Goal: Information Seeking & Learning: Learn about a topic

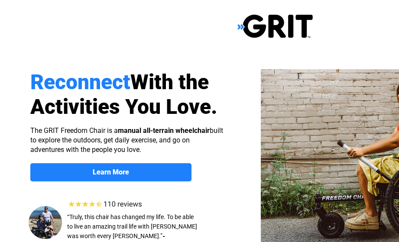
scroll to position [59, 0]
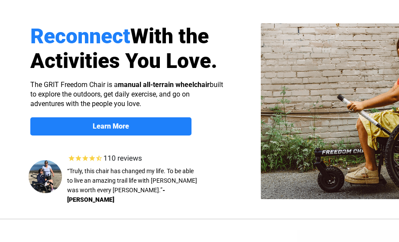
select select "US"
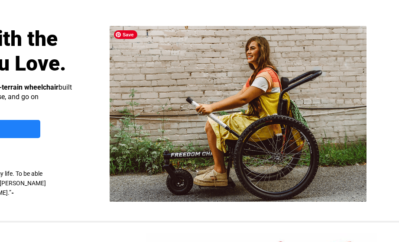
scroll to position [43, 0]
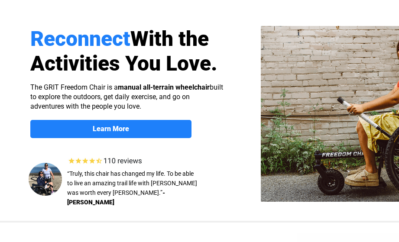
click at [150, 127] on span "Learn More" at bounding box center [110, 129] width 161 height 8
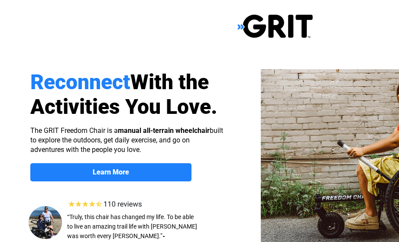
scroll to position [669, 134]
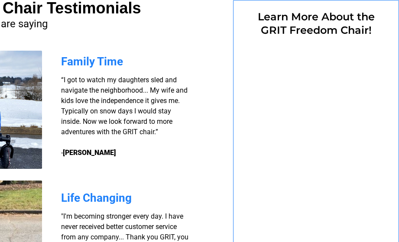
select select "US"
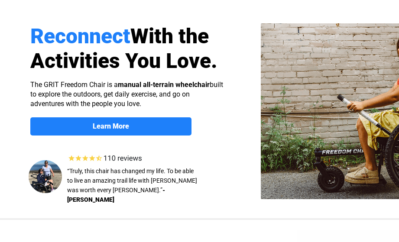
scroll to position [54, 0]
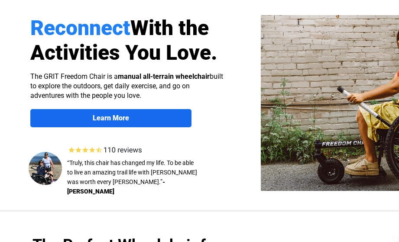
click at [121, 121] on strong "Learn More" at bounding box center [111, 118] width 36 height 8
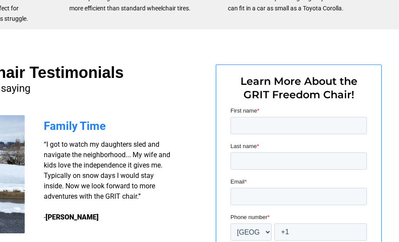
scroll to position [604, 151]
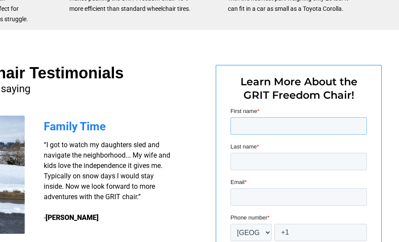
click at [302, 123] on input "First name *" at bounding box center [298, 125] width 136 height 17
type input "Caroline"
type input "Cupp"
type input "[EMAIL_ADDRESS][DOMAIN_NAME]"
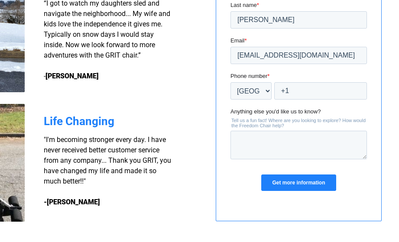
scroll to position [752, 151]
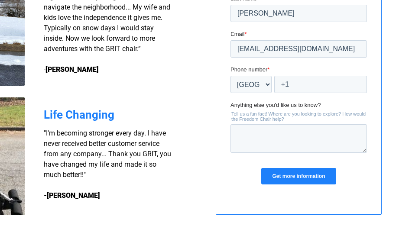
click at [300, 174] on input "Get more information" at bounding box center [298, 176] width 74 height 16
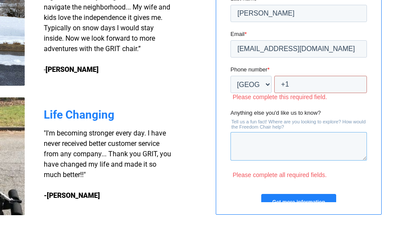
click at [297, 160] on textarea "Anything else you'd like us to know?" at bounding box center [298, 146] width 136 height 29
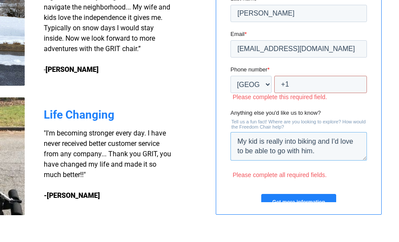
type textarea "My kid is really into biking and I'd love to be able to go with him."
click at [300, 80] on input "+1" at bounding box center [320, 84] width 93 height 17
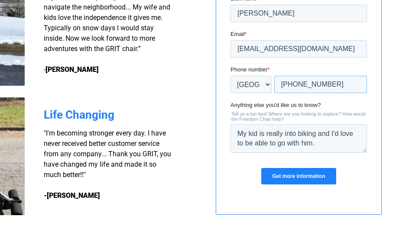
type input "+1 484-459-8220"
click at [250, 133] on textarea "My kid is really into biking and I'd love to be able to go with him." at bounding box center [298, 138] width 136 height 29
type textarea "My 8y/o kid is really into biking and I'd love to be able to go with him."
click at [288, 175] on input "Get more information" at bounding box center [298, 176] width 74 height 16
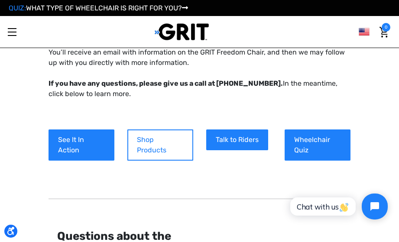
click at [157, 136] on link "Shop Products" at bounding box center [160, 144] width 66 height 31
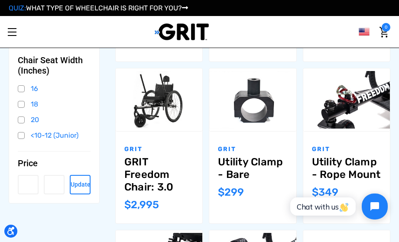
scroll to position [239, 0]
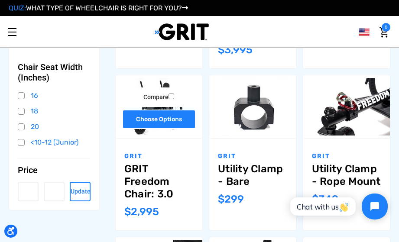
click at [165, 122] on link "Choose Options" at bounding box center [159, 119] width 74 height 19
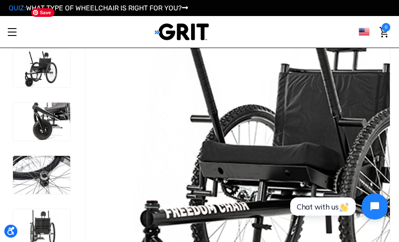
scroll to position [5, 0]
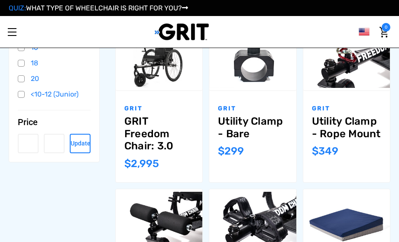
click at [150, 10] on link "QUIZ: WHAT TYPE OF WHEELCHAIR IS RIGHT FOR YOU?" at bounding box center [98, 8] width 179 height 8
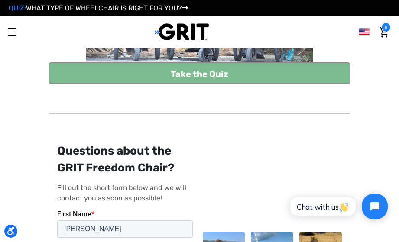
scroll to position [188, 0]
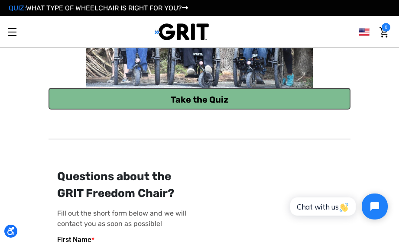
click at [194, 94] on link "Take the Quiz" at bounding box center [199, 99] width 302 height 22
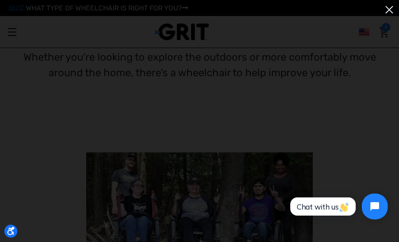
scroll to position [10, 0]
click at [394, 7] on img at bounding box center [389, 10] width 14 height 14
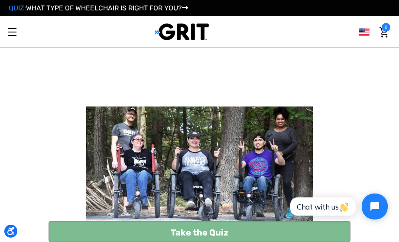
scroll to position [47, 0]
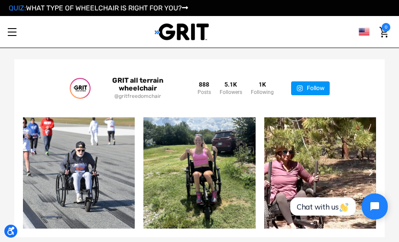
scroll to position [1350, 0]
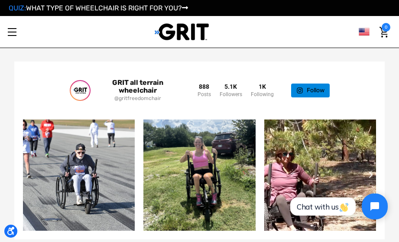
click at [319, 88] on link "Follow" at bounding box center [310, 91] width 39 height 14
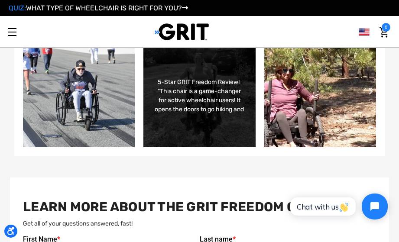
scroll to position [1394, 0]
